Goal: Check status: Check status

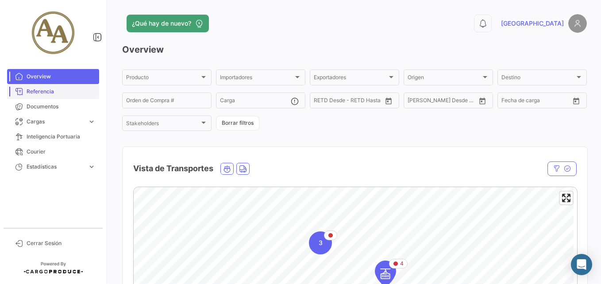
click at [58, 90] on span "Referencia" at bounding box center [61, 92] width 69 height 8
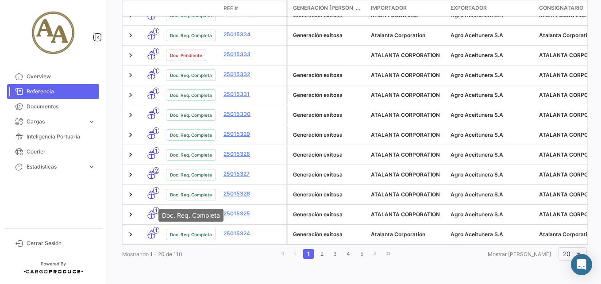
scroll to position [449, 0]
click at [367, 256] on link "5" at bounding box center [361, 254] width 11 height 10
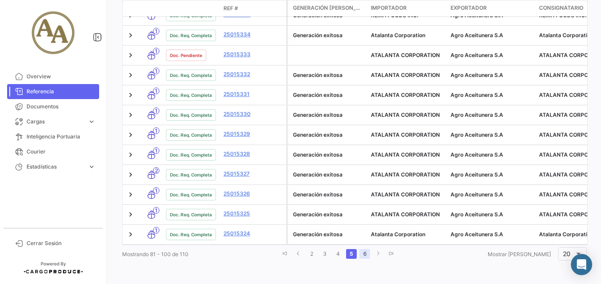
click at [370, 253] on link "6" at bounding box center [364, 254] width 11 height 10
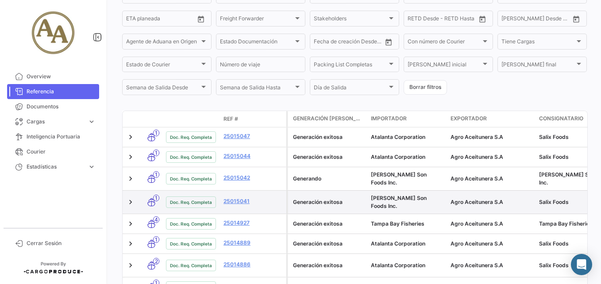
scroll to position [250, 0]
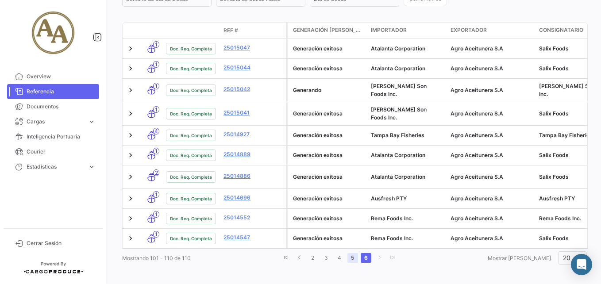
click at [358, 259] on link "5" at bounding box center [352, 258] width 11 height 10
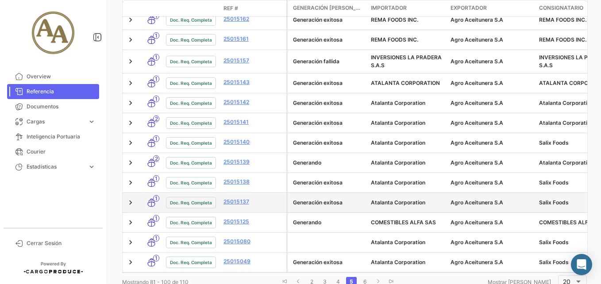
scroll to position [452, 0]
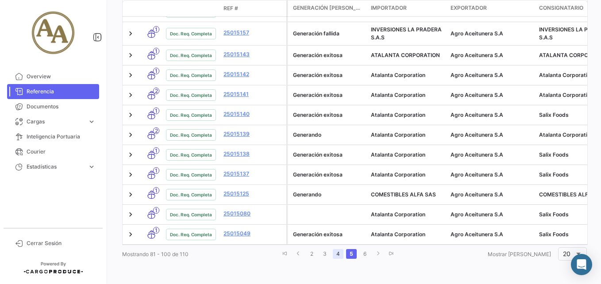
click at [344, 251] on link "4" at bounding box center [338, 254] width 11 height 10
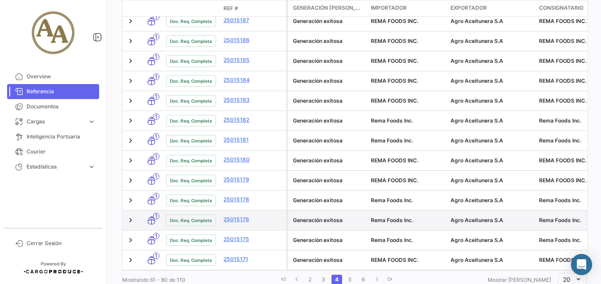
scroll to position [449, 0]
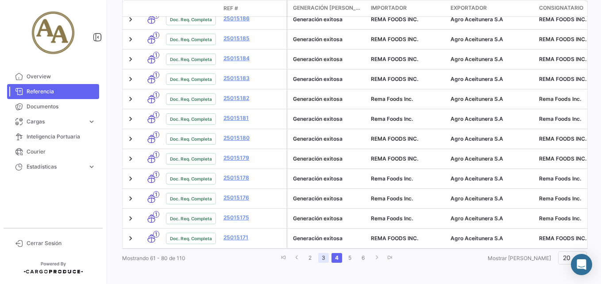
click at [329, 253] on link "3" at bounding box center [323, 258] width 11 height 10
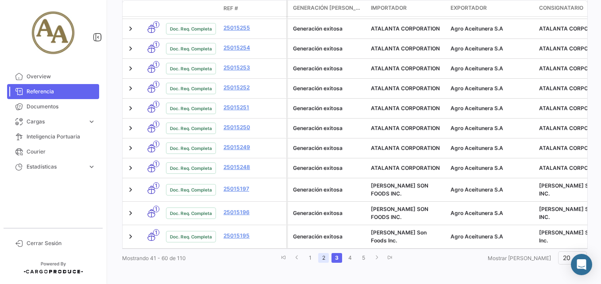
click at [329, 257] on link "2" at bounding box center [323, 258] width 11 height 10
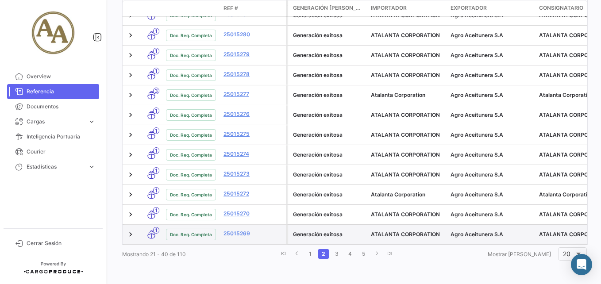
drag, startPoint x: 325, startPoint y: 256, endPoint x: 311, endPoint y: 228, distance: 31.5
click at [316, 256] on link "1" at bounding box center [310, 254] width 11 height 10
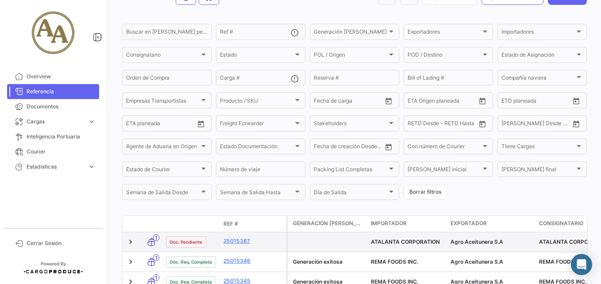
scroll to position [0, 0]
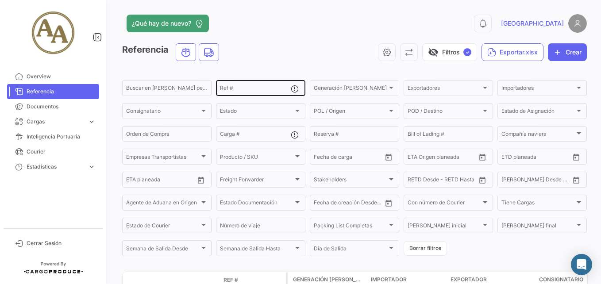
click at [243, 87] on input "Ref #" at bounding box center [255, 89] width 71 height 6
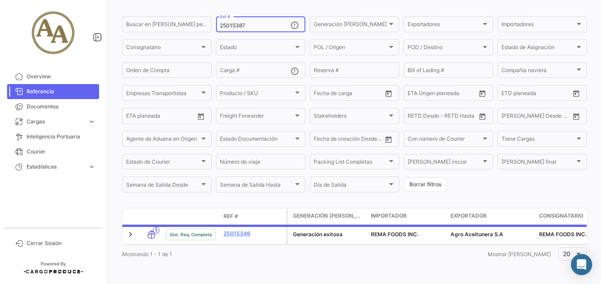
scroll to position [70, 0]
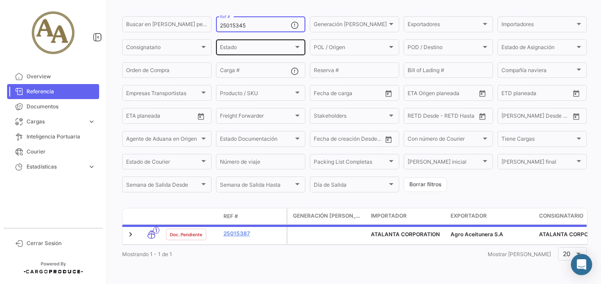
type input "25015345"
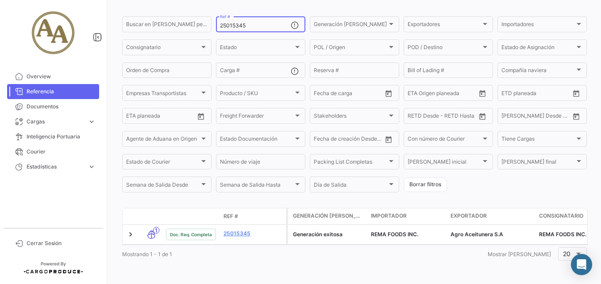
click at [255, 23] on input "25015345" at bounding box center [255, 26] width 71 height 6
click at [47, 104] on span "Documentos" at bounding box center [61, 107] width 69 height 8
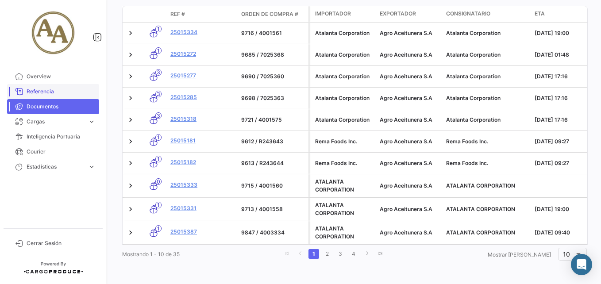
click at [58, 87] on link "Referencia" at bounding box center [53, 91] width 92 height 15
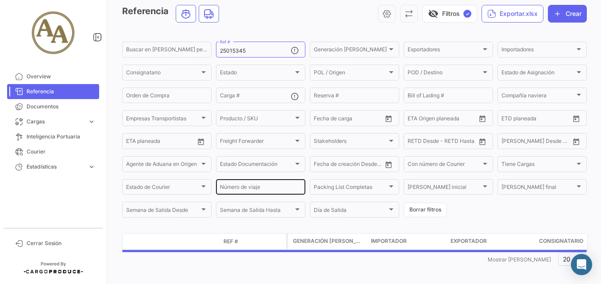
scroll to position [44, 0]
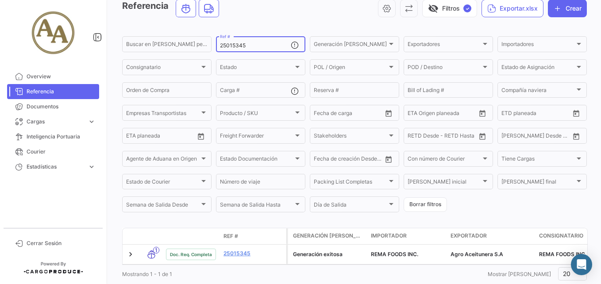
drag, startPoint x: -2, startPoint y: 37, endPoint x: 16, endPoint y: 31, distance: 19.2
click at [8, 35] on mat-sidenav-container "Overview Referencia Documentos Cargas expand_more Cargas Marítimas Cargas Terre…" at bounding box center [300, 142] width 601 height 284
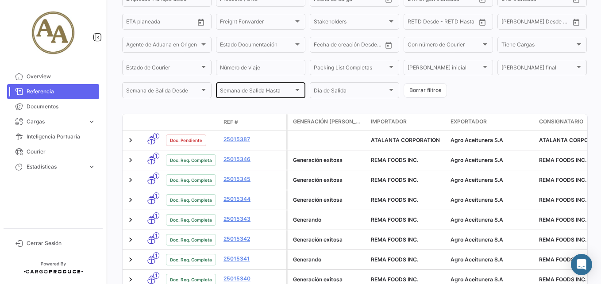
scroll to position [159, 0]
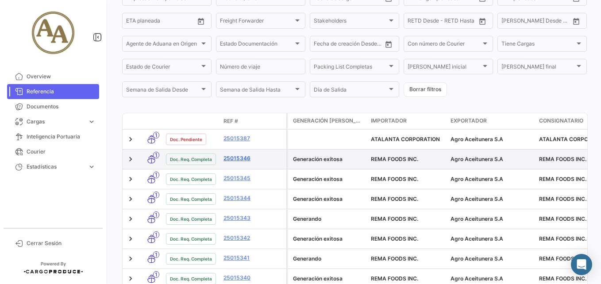
click at [245, 159] on link "25015346" at bounding box center [253, 158] width 59 height 8
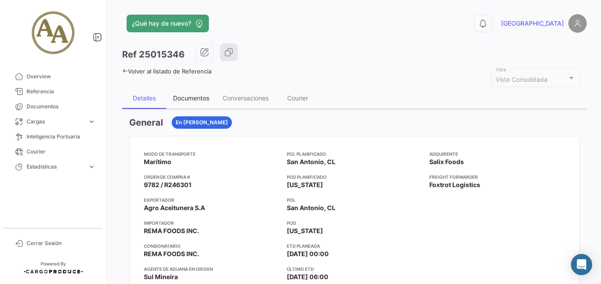
click at [205, 94] on div "Documentos" at bounding box center [191, 98] width 50 height 21
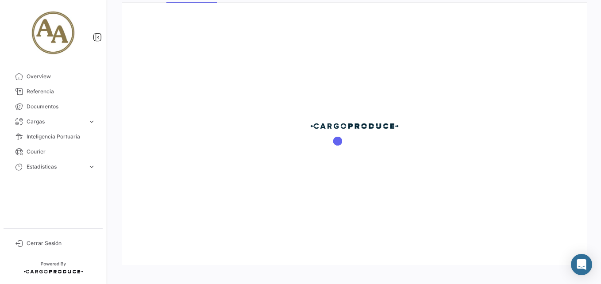
scroll to position [108, 0]
